Goal: Navigation & Orientation: Find specific page/section

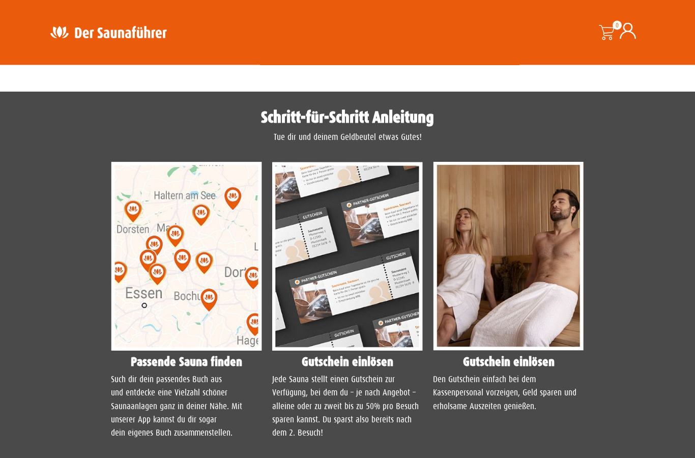
scroll to position [810, 0]
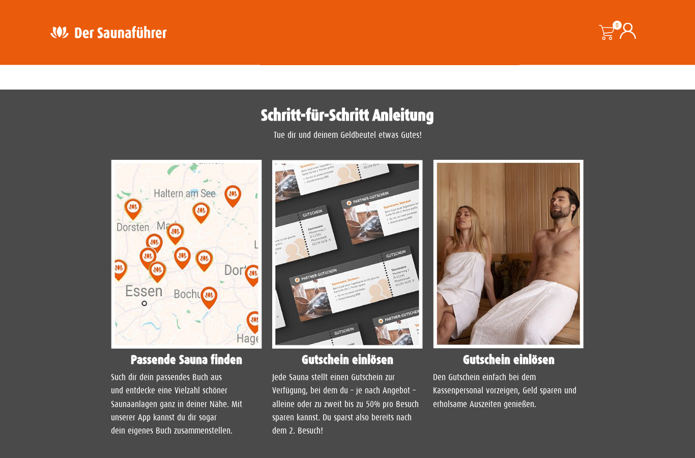
click at [372, 439] on p "Jede Sauna stellt einen Gutschein zur Verfügung, bei dem du – je nach Angebot –…" at bounding box center [347, 405] width 151 height 67
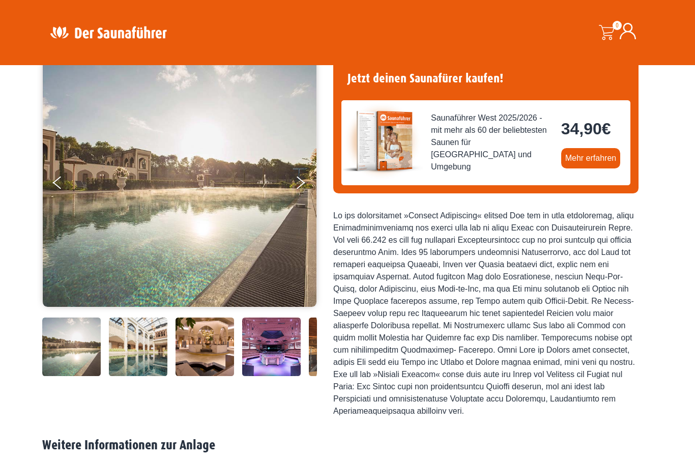
scroll to position [0, 0]
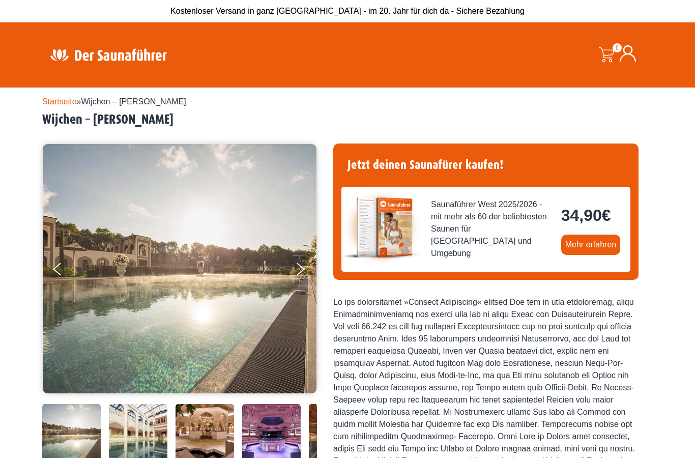
click at [593, 239] on link "Mehr erfahren" at bounding box center [592, 245] width 60 height 20
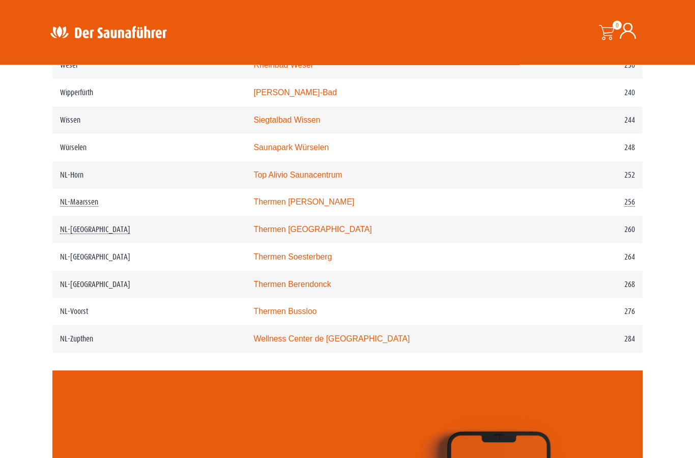
scroll to position [2029, 0]
click at [303, 289] on link "Thermen Berendonck" at bounding box center [292, 284] width 77 height 9
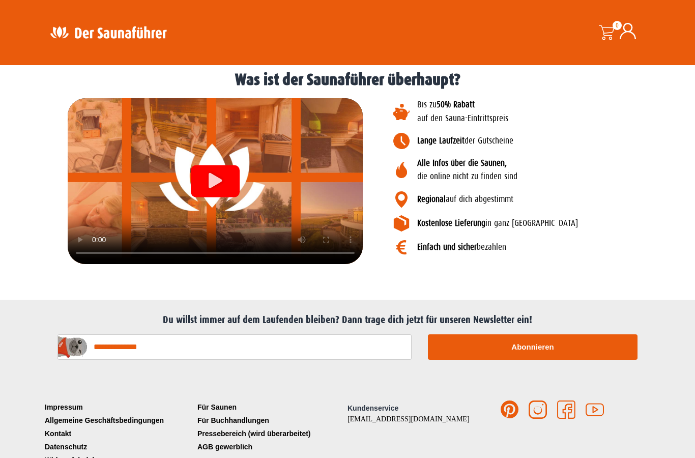
scroll to position [1255, 0]
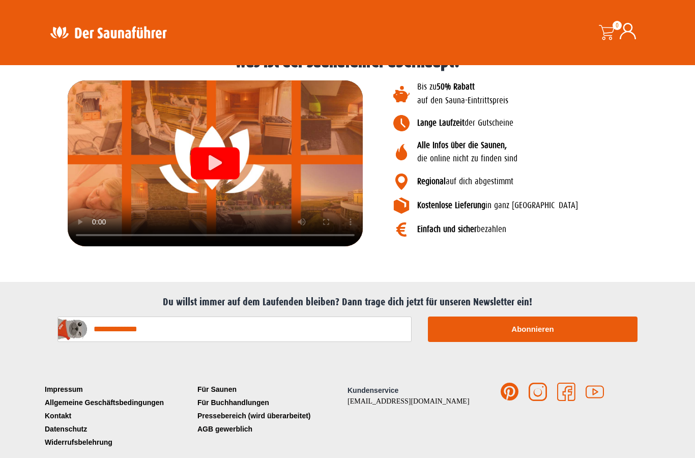
click at [667, 357] on div "Du willst immer auf dem Laufenden bleiben? Dann trage dich jetzt für unseren Ne…" at bounding box center [347, 319] width 695 height 75
click at [223, 396] on link "Für Saunen" at bounding box center [271, 389] width 153 height 13
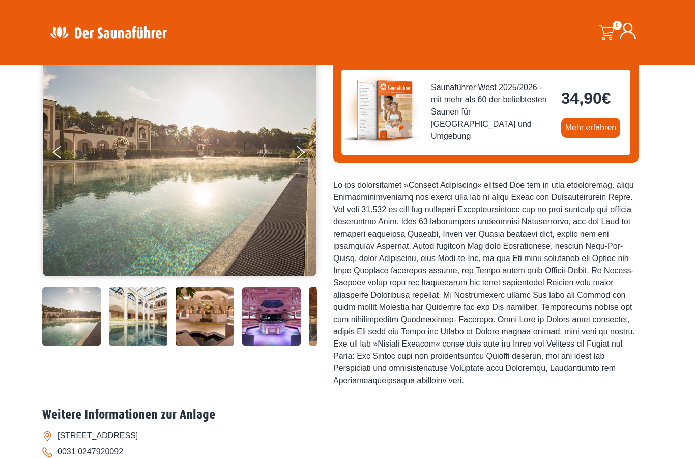
scroll to position [0, 0]
